Goal: Information Seeking & Learning: Find specific page/section

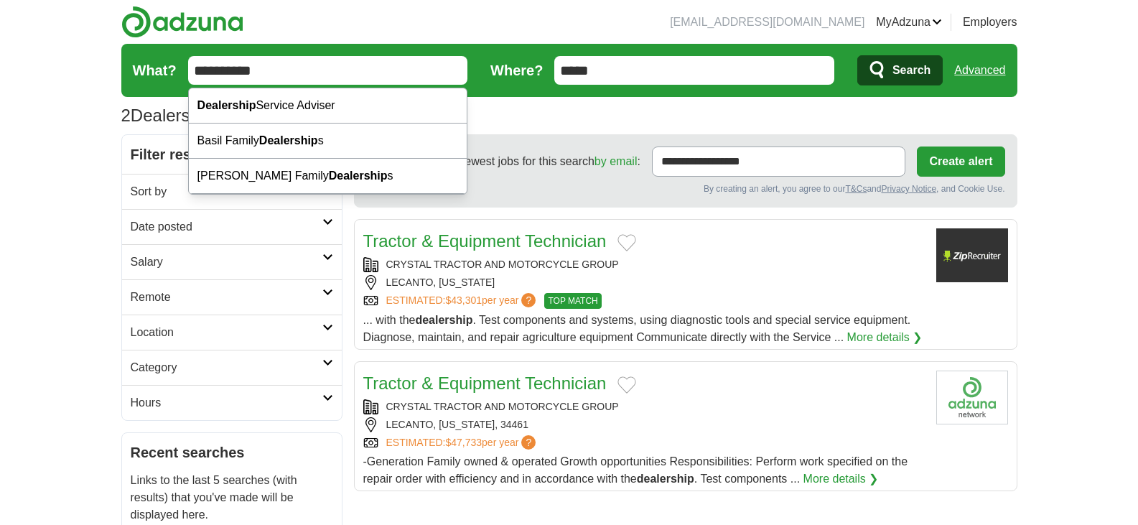
drag, startPoint x: 279, startPoint y: 66, endPoint x: 105, endPoint y: 78, distance: 174.8
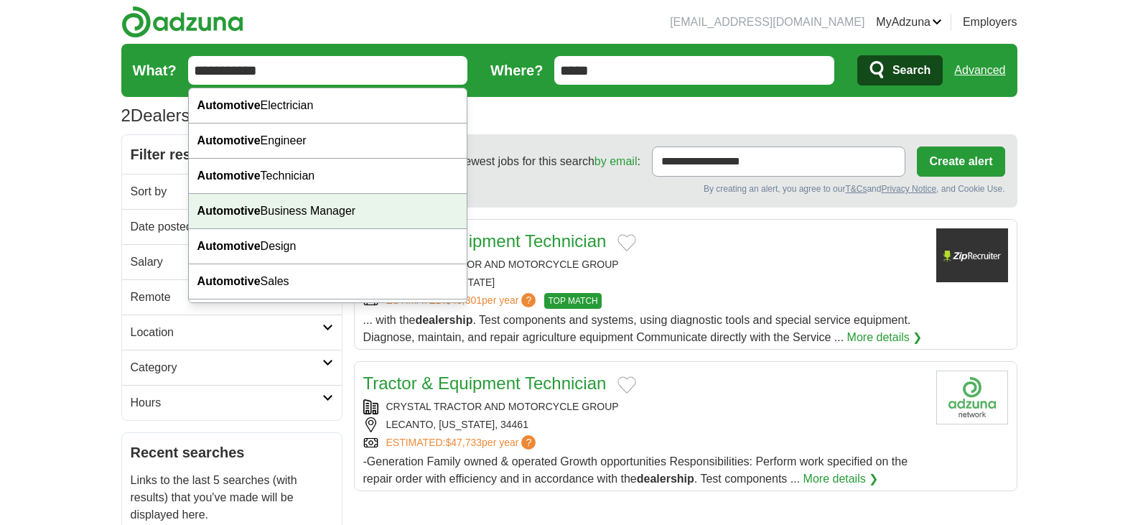
click at [371, 208] on div "Automotive Business Manager" at bounding box center [328, 211] width 279 height 35
type input "**********"
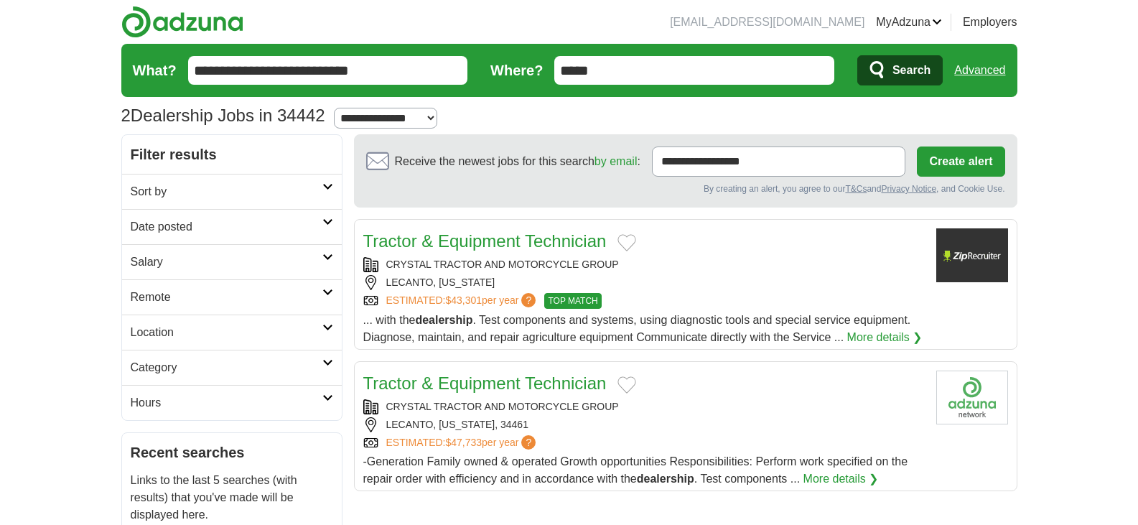
click at [910, 69] on span "Search" at bounding box center [911, 70] width 38 height 29
